Goal: Find specific page/section: Find specific page/section

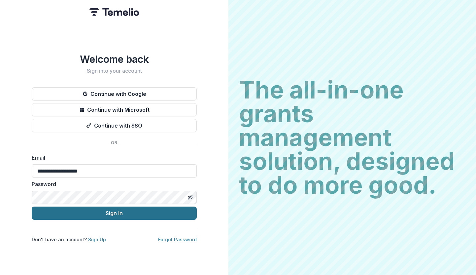
click at [111, 211] on button "Sign In" at bounding box center [114, 212] width 165 height 13
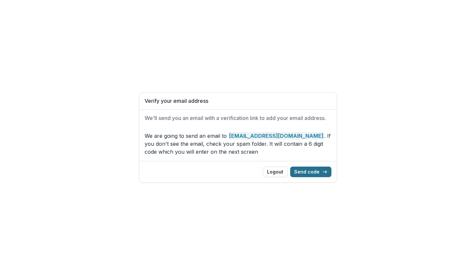
click at [311, 170] on button "Send code" at bounding box center [310, 171] width 41 height 11
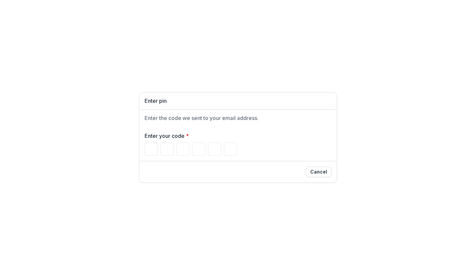
paste input "*"
type input "*"
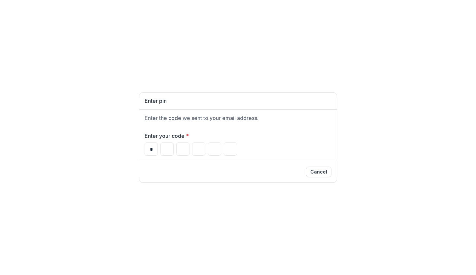
type input "*"
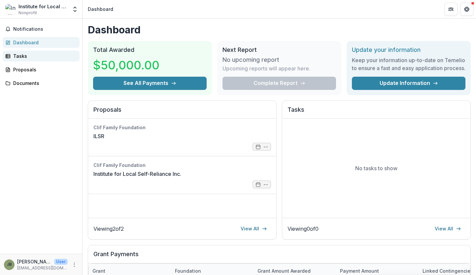
click at [24, 55] on div "Tasks" at bounding box center [43, 55] width 61 height 7
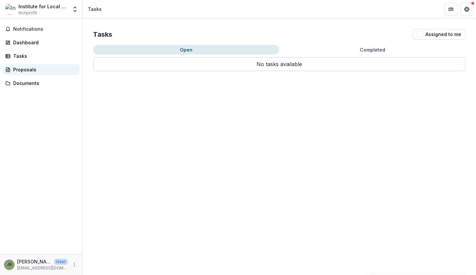
click at [26, 69] on div "Proposals" at bounding box center [43, 69] width 61 height 7
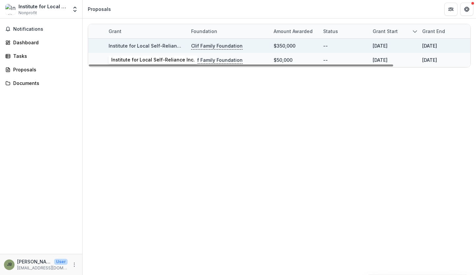
click at [159, 45] on link "Institute for Local Self-Reliance Inc." at bounding box center [150, 46] width 83 height 6
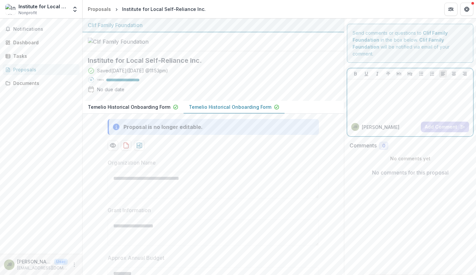
click at [380, 82] on p at bounding box center [410, 85] width 120 height 7
click at [27, 84] on div "Documents" at bounding box center [43, 83] width 61 height 7
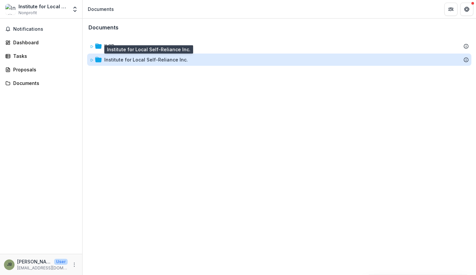
click at [138, 62] on div "Institute for Local Self-Reliance Inc." at bounding box center [145, 59] width 83 height 7
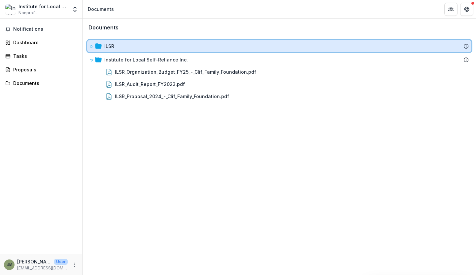
click at [117, 47] on div "ILSR" at bounding box center [286, 46] width 364 height 7
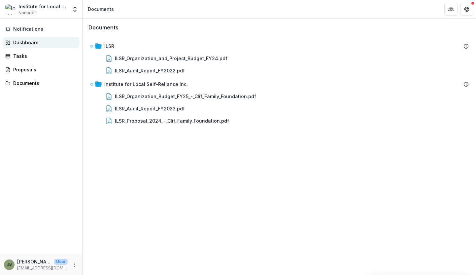
click at [32, 45] on div "Dashboard" at bounding box center [43, 42] width 61 height 7
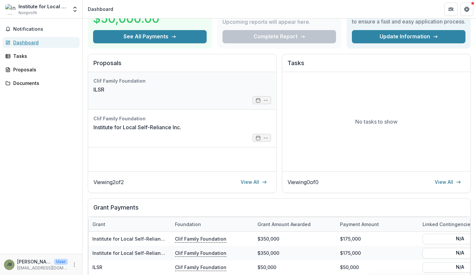
scroll to position [60, 0]
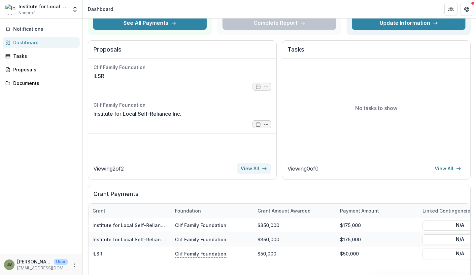
click at [248, 171] on link "View All" at bounding box center [254, 168] width 34 height 11
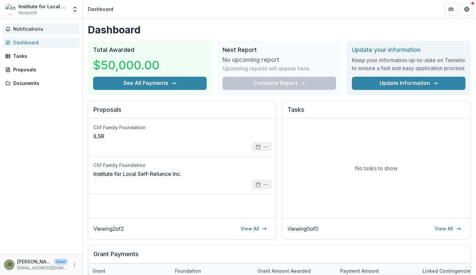
click at [21, 31] on span "Notifications" at bounding box center [45, 29] width 64 height 6
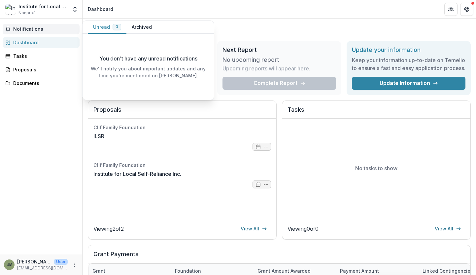
click at [21, 31] on span "Notifications" at bounding box center [45, 29] width 64 height 6
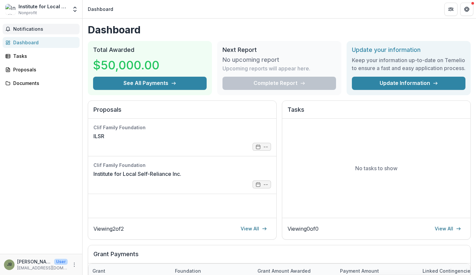
click at [21, 31] on span "Notifications" at bounding box center [45, 29] width 64 height 6
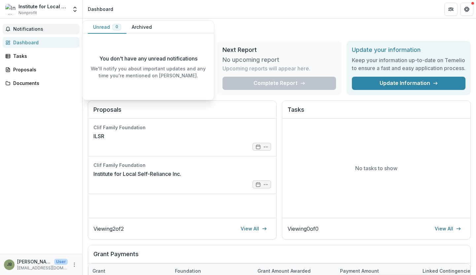
click at [143, 27] on button "Archived" at bounding box center [141, 27] width 31 height 13
click at [33, 56] on div "Tasks" at bounding box center [43, 55] width 61 height 7
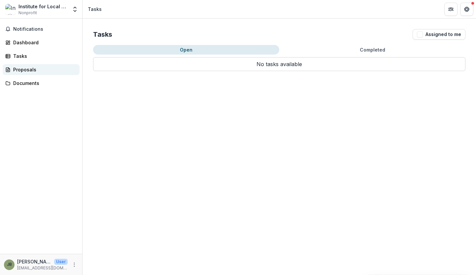
click at [32, 68] on div "Proposals" at bounding box center [43, 69] width 61 height 7
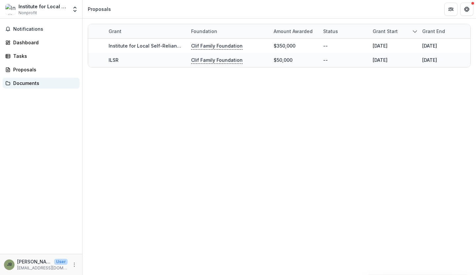
click at [30, 82] on div "Documents" at bounding box center [43, 83] width 61 height 7
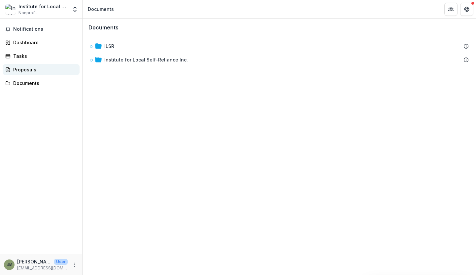
click at [30, 69] on div "Proposals" at bounding box center [43, 69] width 61 height 7
